Goal: Task Accomplishment & Management: Use online tool/utility

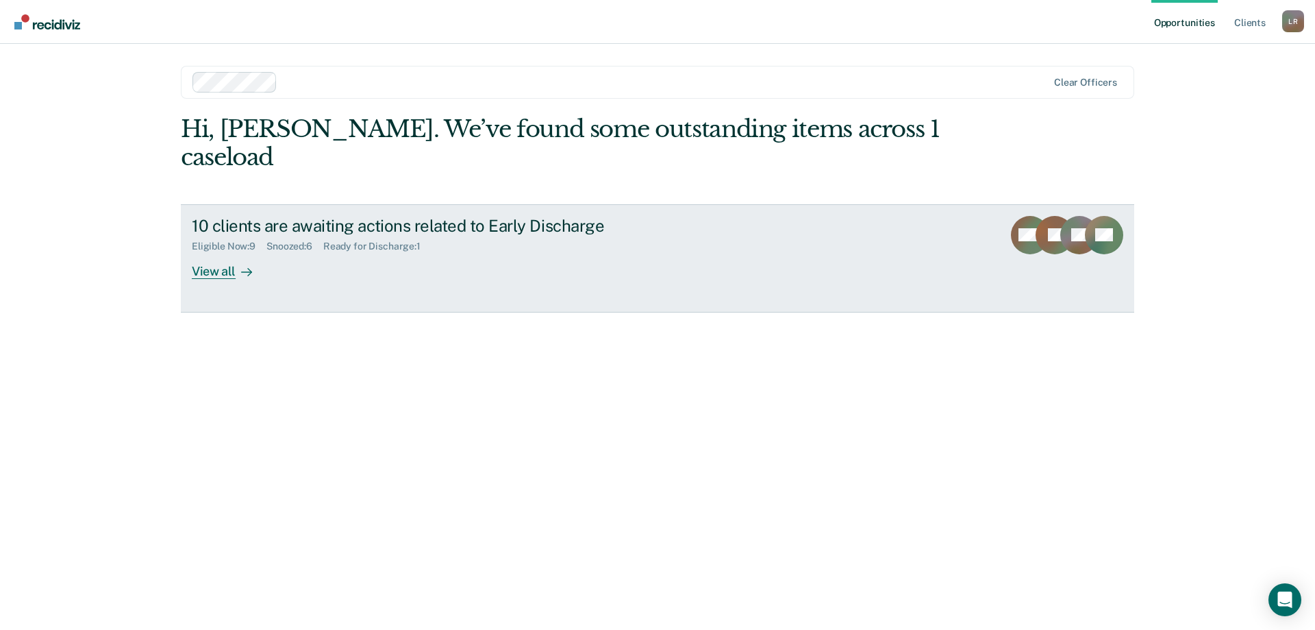
click at [254, 251] on link "10 clients are awaiting actions related to Early Discharge Eligible Now : 9 Sno…" at bounding box center [658, 258] width 954 height 108
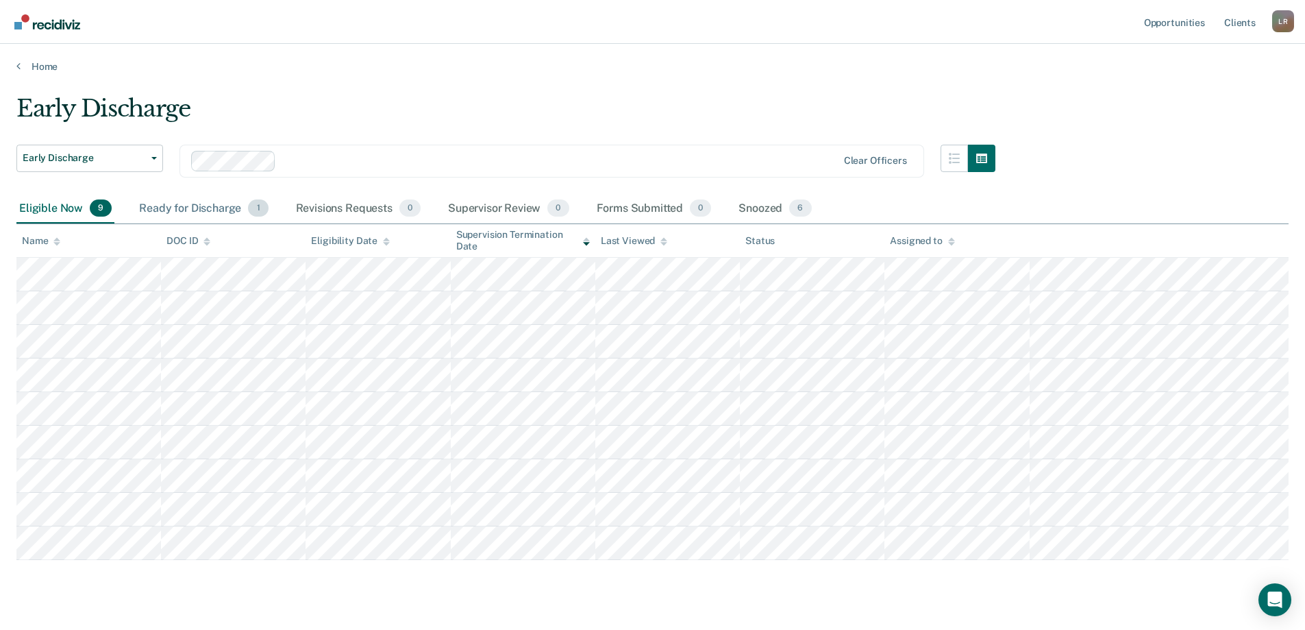
click at [213, 206] on div "Ready for Discharge 1" at bounding box center [203, 209] width 134 height 30
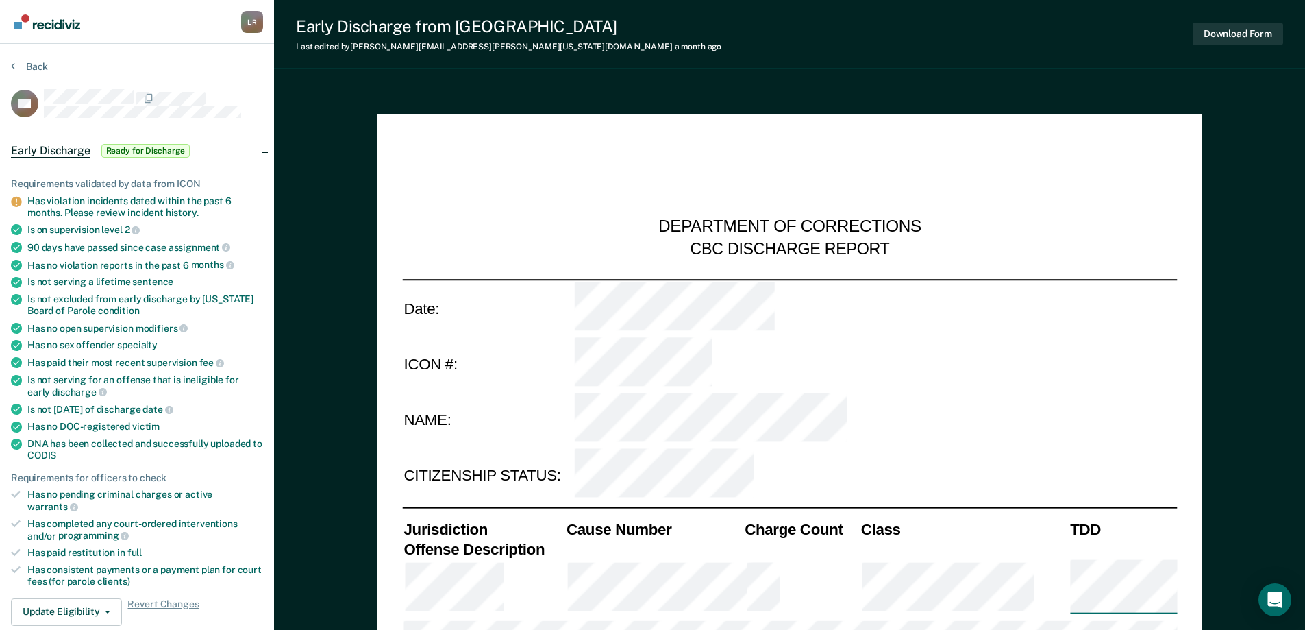
type textarea "x"
click at [14, 69] on icon at bounding box center [13, 65] width 4 height 11
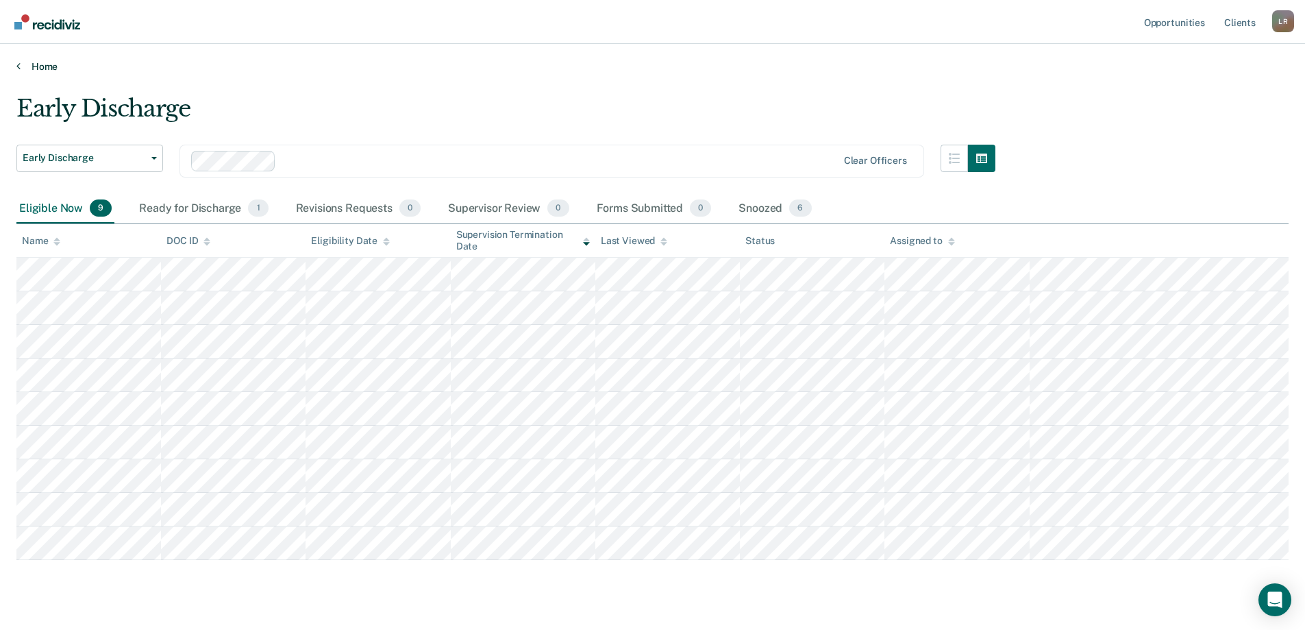
click at [36, 62] on link "Home" at bounding box center [652, 66] width 1272 height 12
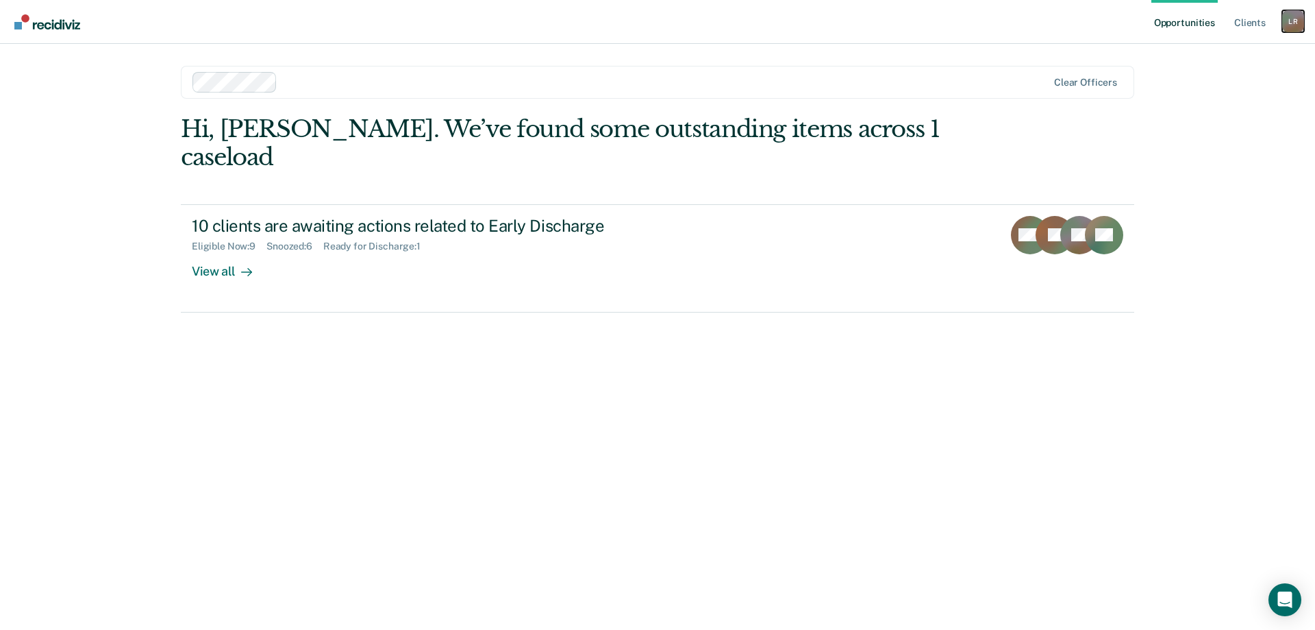
click at [1287, 21] on div "L R" at bounding box center [1294, 21] width 22 height 22
click at [1196, 55] on link "Profile" at bounding box center [1238, 56] width 110 height 12
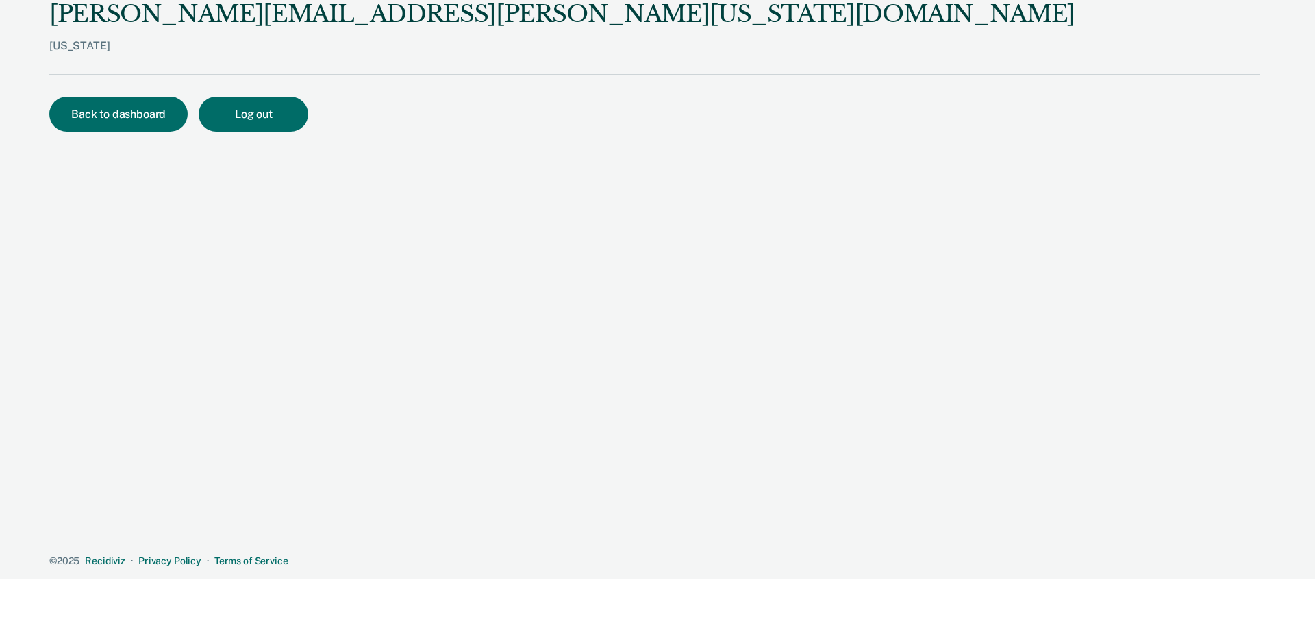
click at [59, 47] on div "[US_STATE]" at bounding box center [562, 56] width 1026 height 35
click at [99, 110] on button "Back to dashboard" at bounding box center [118, 114] width 138 height 35
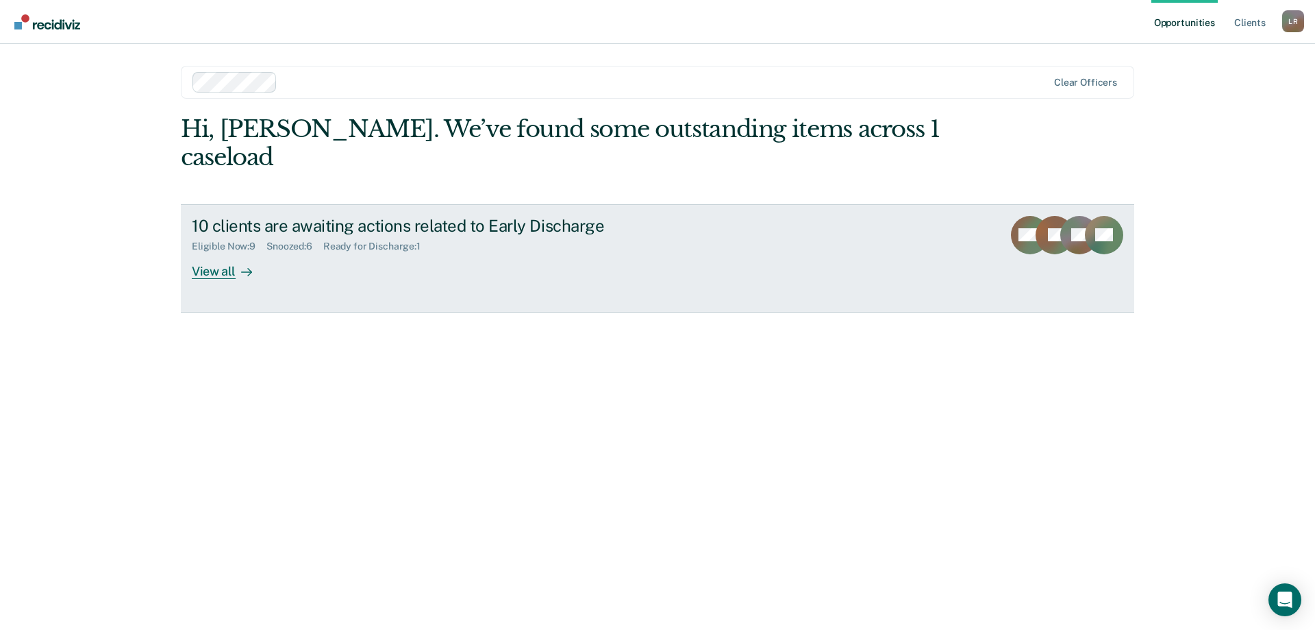
click at [913, 211] on link "10 clients are awaiting actions related to Early Discharge Eligible Now : 9 Sno…" at bounding box center [658, 258] width 954 height 108
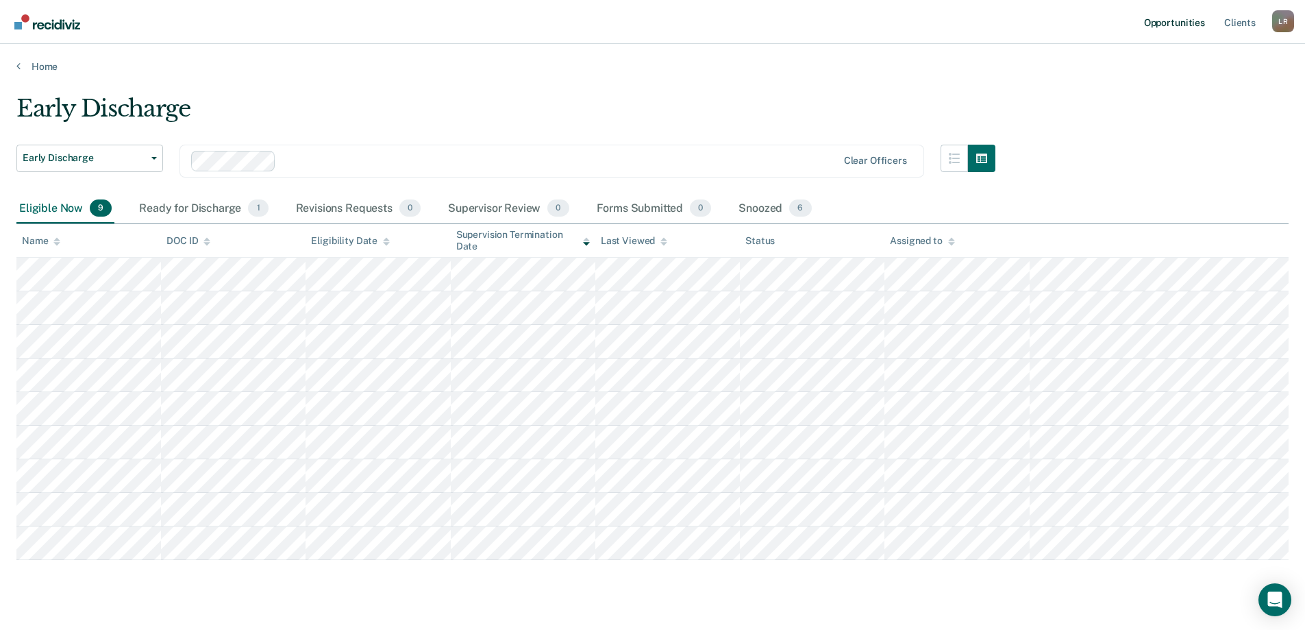
click at [1199, 23] on link "Opportunities" at bounding box center [1174, 22] width 66 height 44
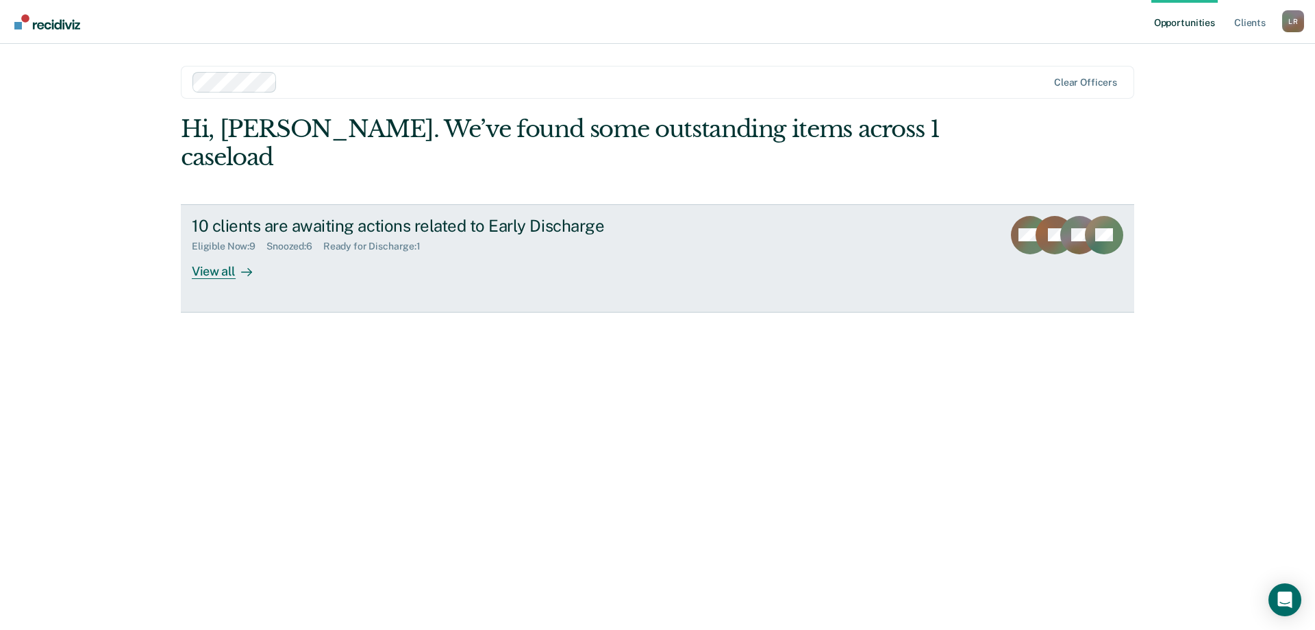
click at [222, 252] on div "View all" at bounding box center [230, 265] width 77 height 27
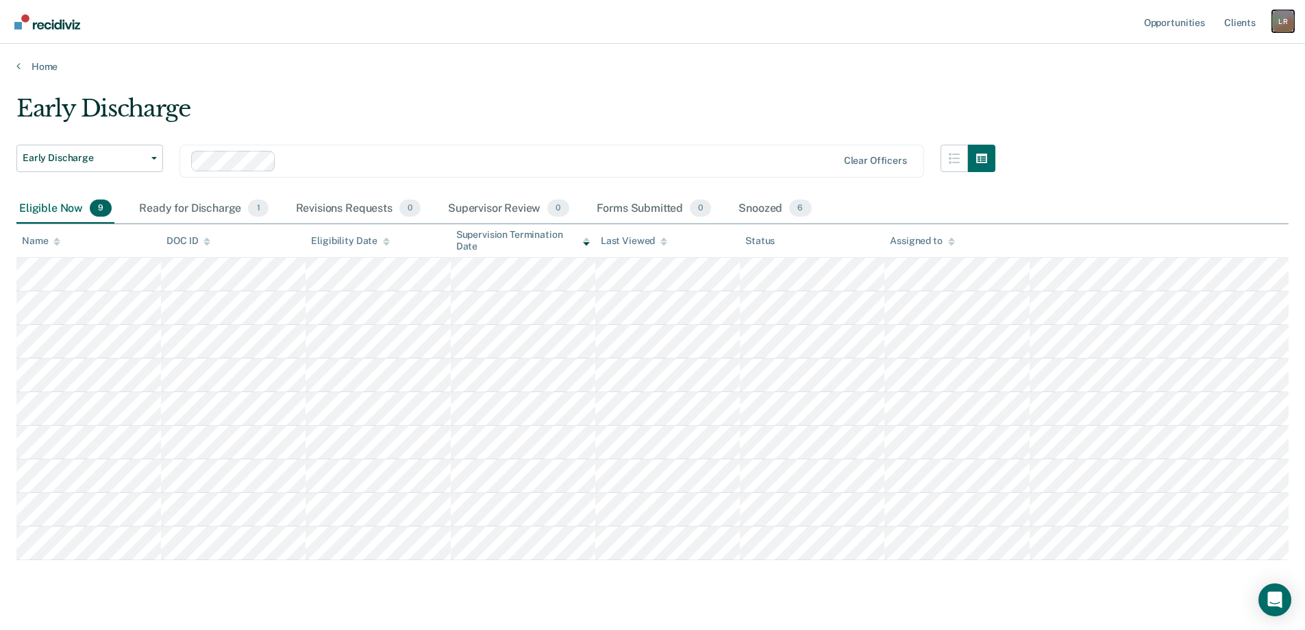
click at [1274, 25] on div "L R" at bounding box center [1283, 21] width 22 height 22
click at [1070, 64] on link "Home" at bounding box center [652, 66] width 1272 height 12
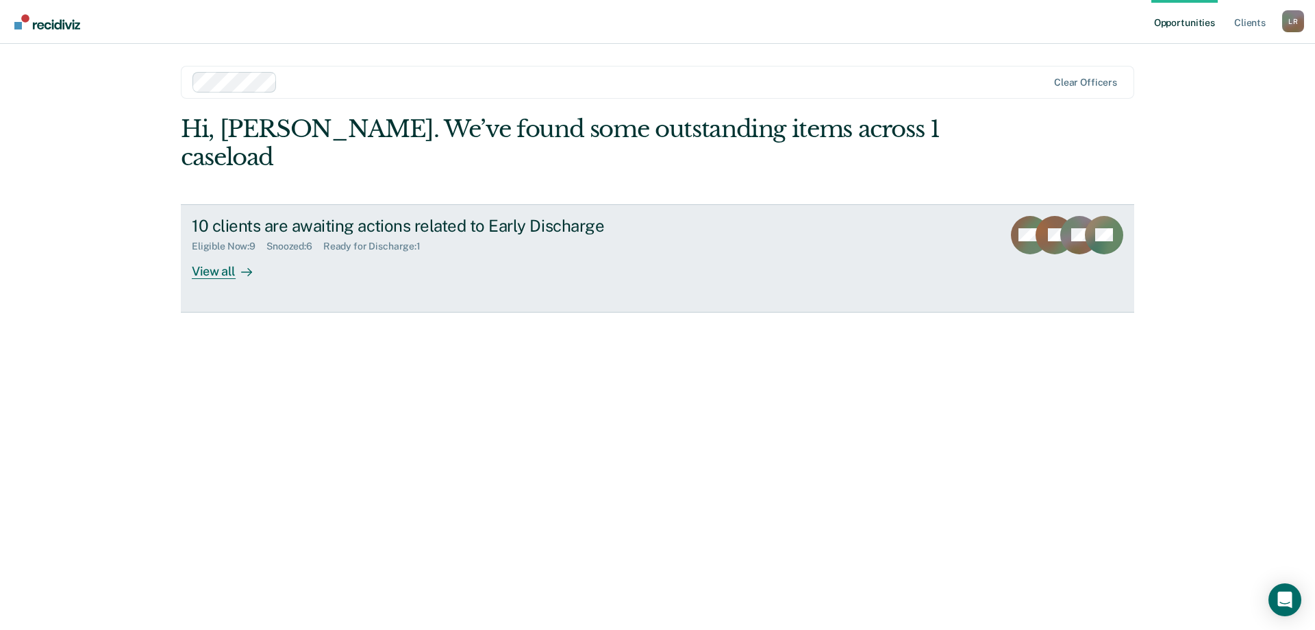
click at [480, 235] on div "10 clients are awaiting actions related to Early Discharge Eligible Now : 9 Sno…" at bounding box center [449, 247] width 514 height 63
